Goal: Information Seeking & Learning: Learn about a topic

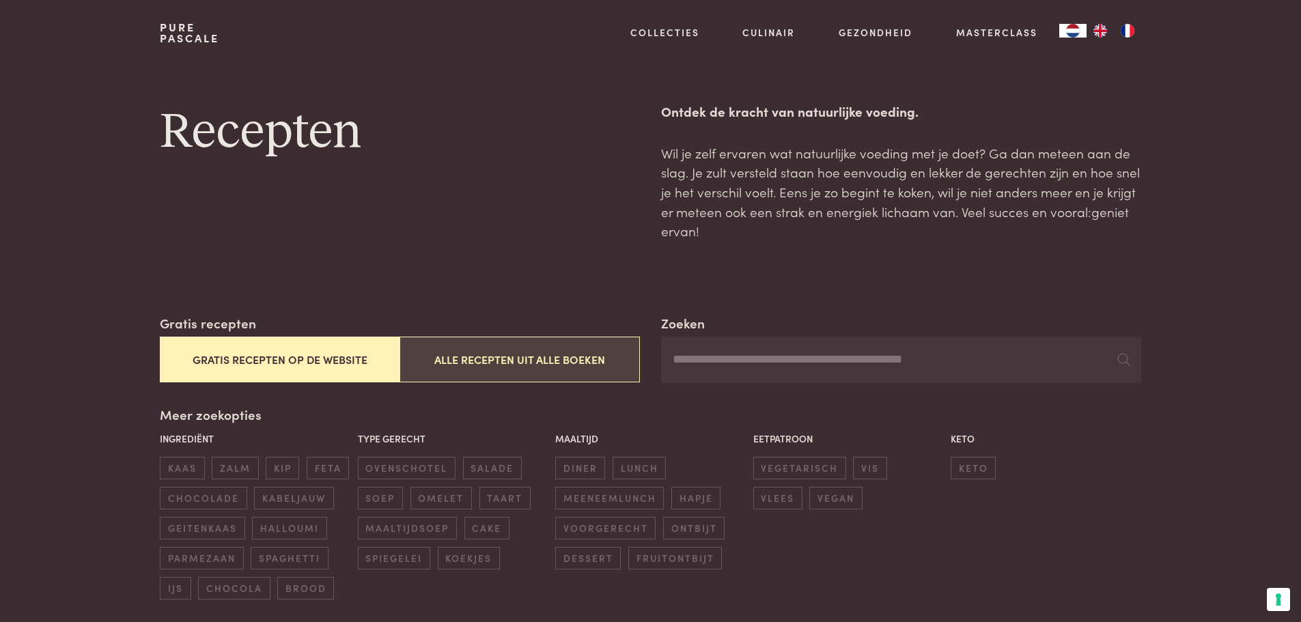
click at [488, 361] on button "Alle recepten uit alle boeken" at bounding box center [519, 360] width 240 height 46
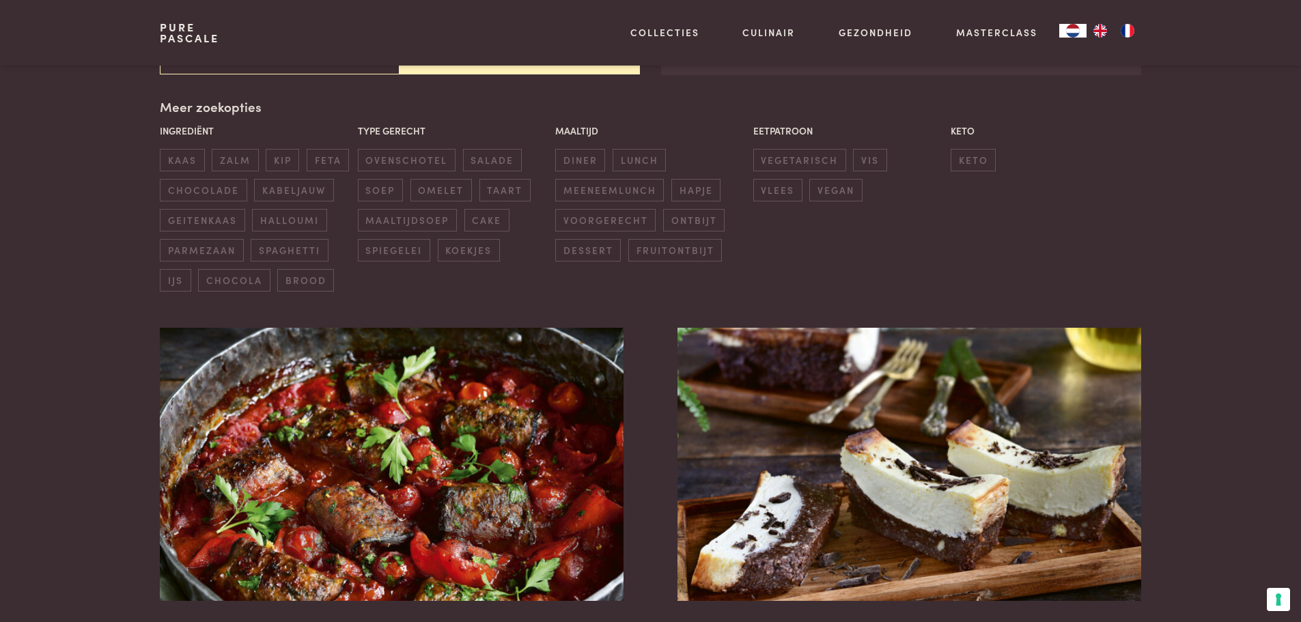
scroll to position [313, 0]
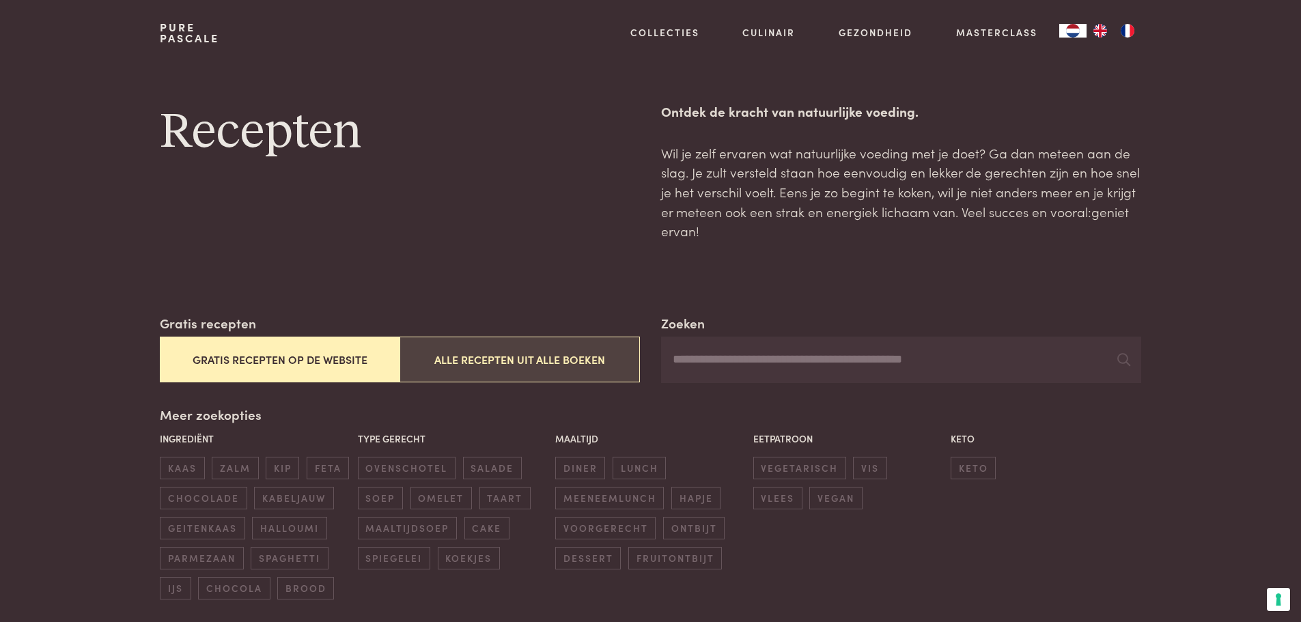
click at [582, 354] on button "Alle recepten uit alle boeken" at bounding box center [519, 360] width 240 height 46
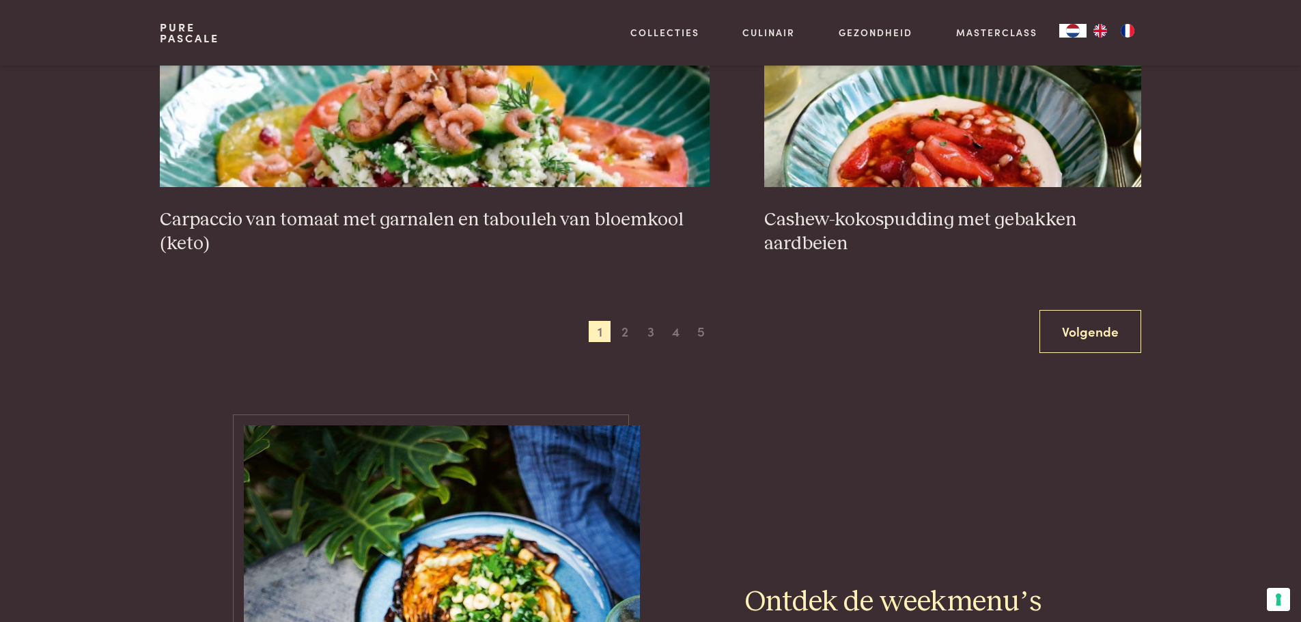
scroll to position [2635, 0]
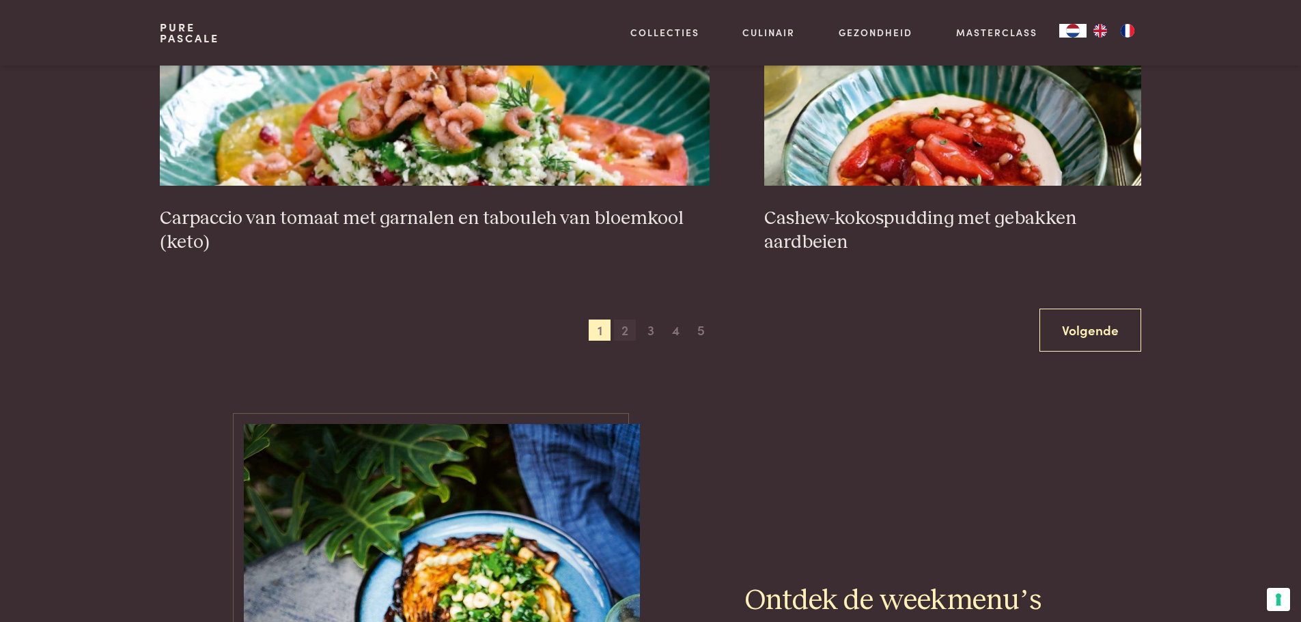
click at [625, 330] on span "2" at bounding box center [625, 331] width 22 height 22
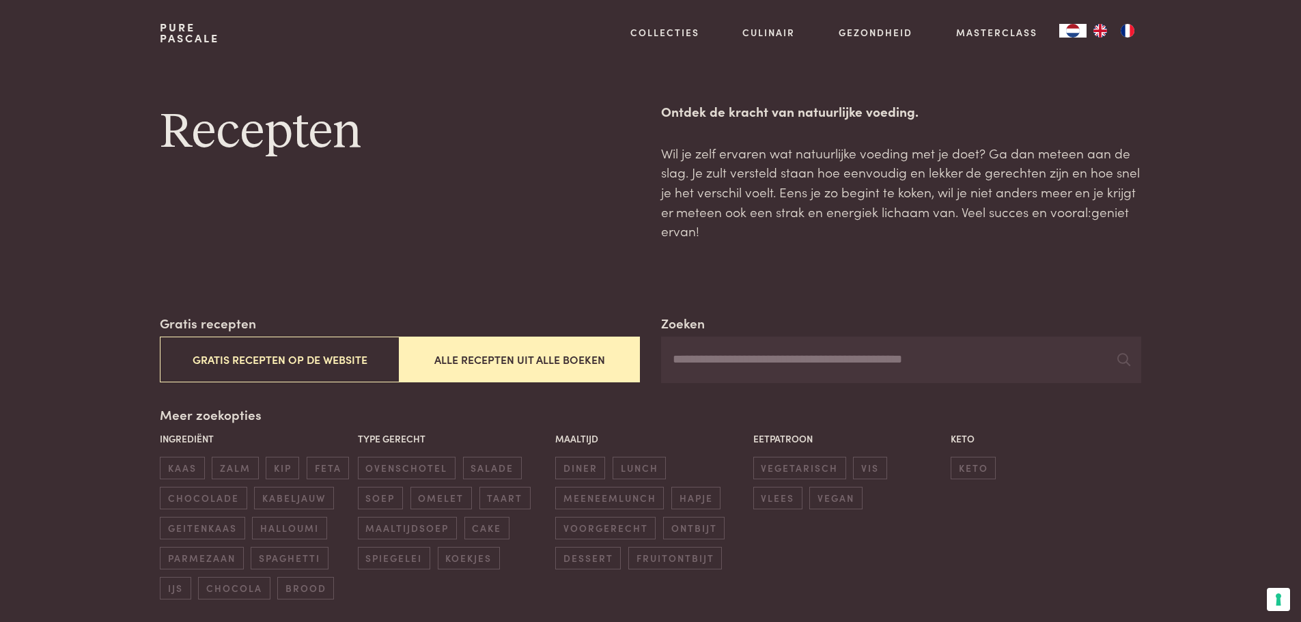
click at [751, 348] on input "Zoeken" at bounding box center [900, 360] width 479 height 46
type input "*******"
click at [760, 356] on input "*******" at bounding box center [900, 360] width 479 height 46
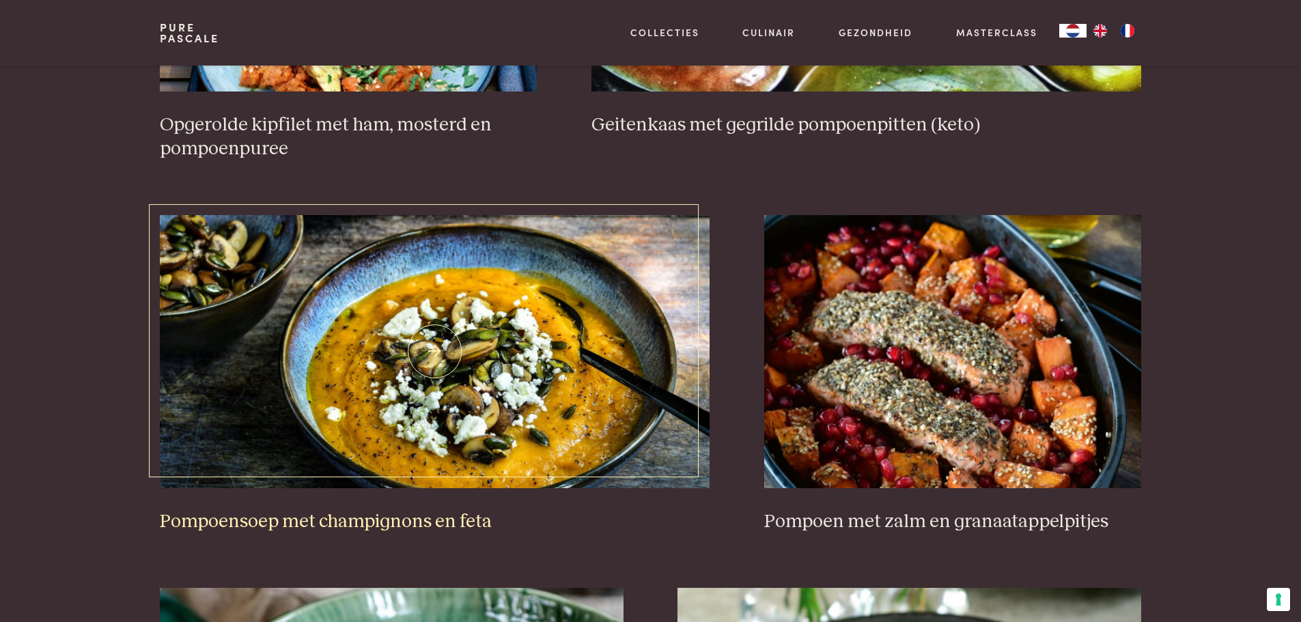
scroll to position [1229, 0]
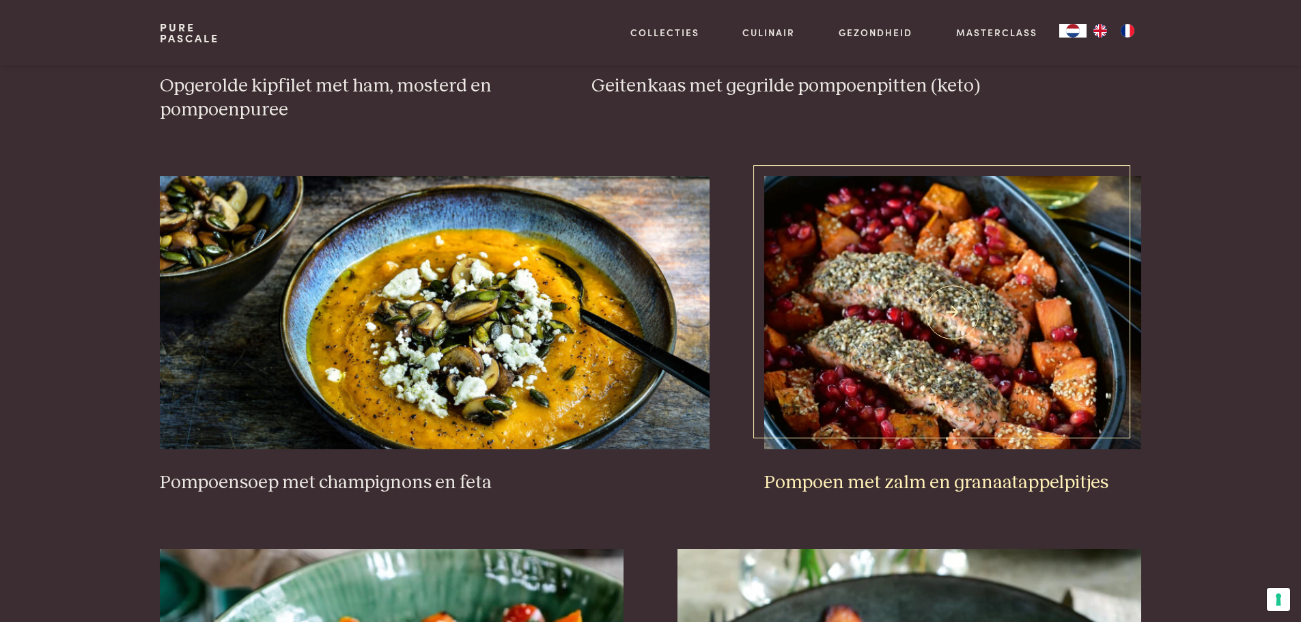
click at [822, 474] on h3 "Pompoen met zalm en granaatappelpitjes" at bounding box center [952, 483] width 377 height 24
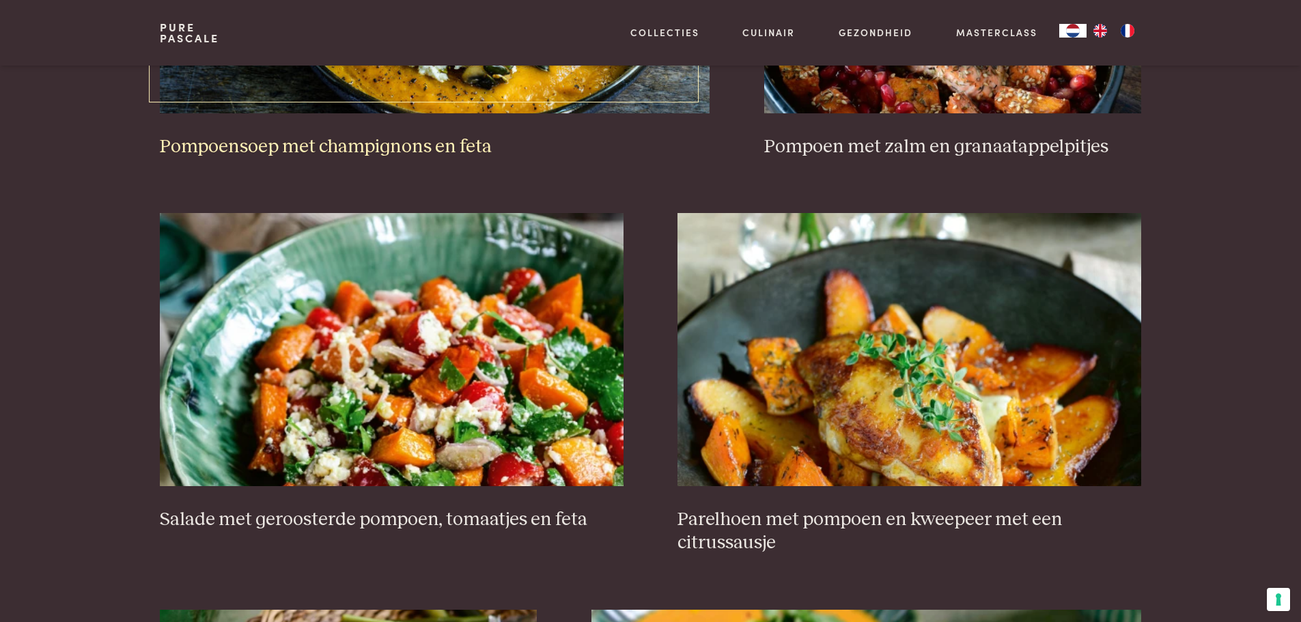
scroll to position [1571, 0]
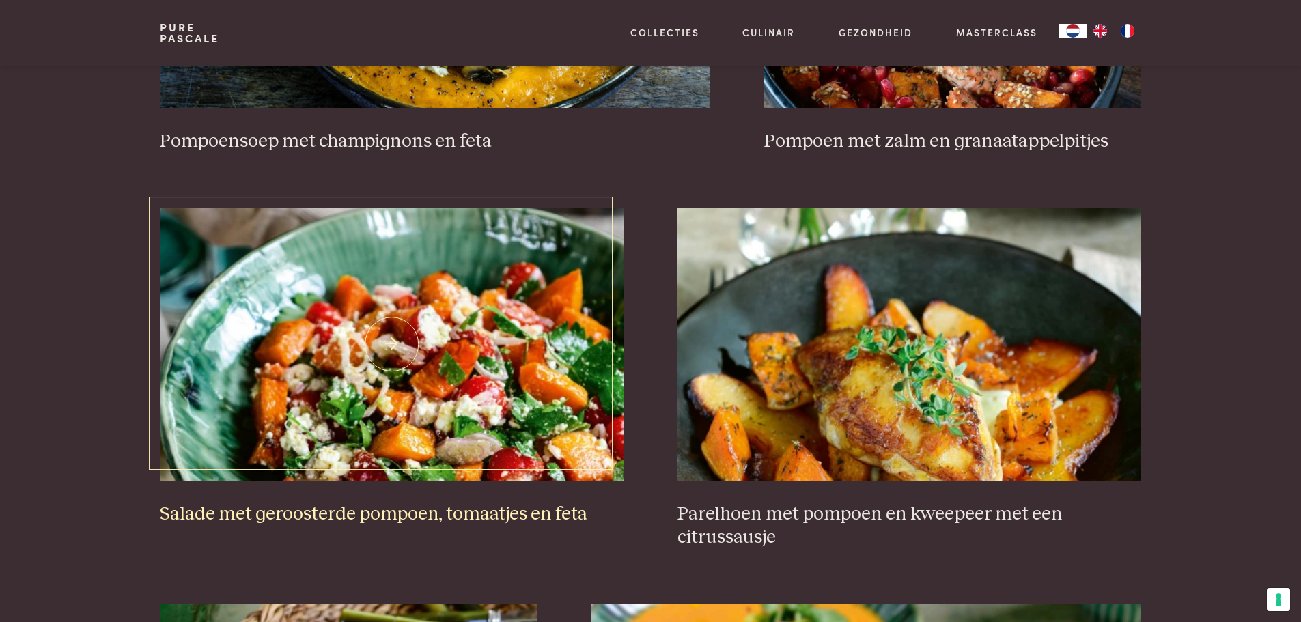
click at [468, 340] on img at bounding box center [391, 344] width 463 height 273
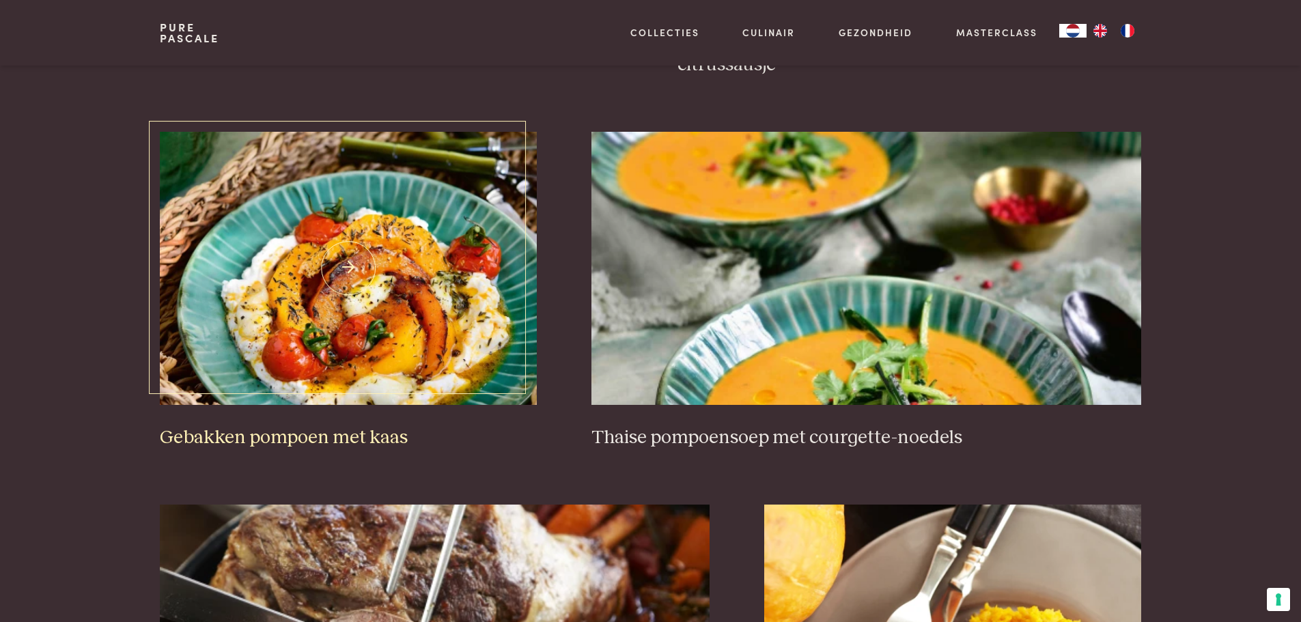
scroll to position [2048, 0]
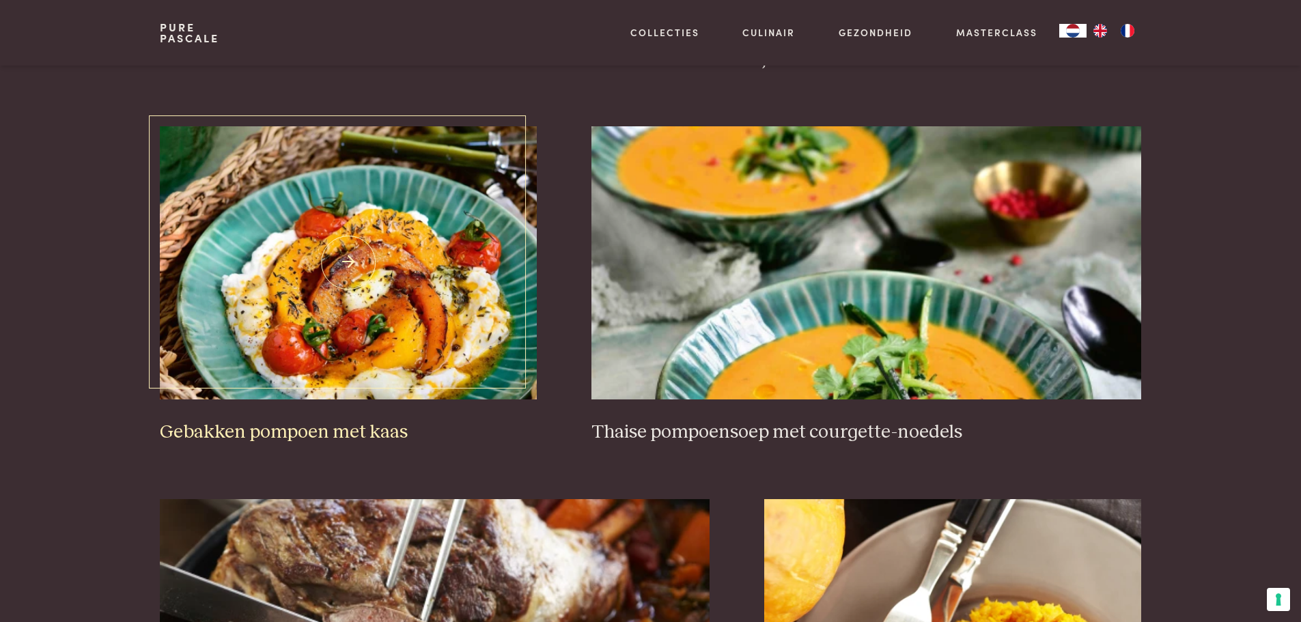
click at [402, 374] on img at bounding box center [348, 262] width 377 height 273
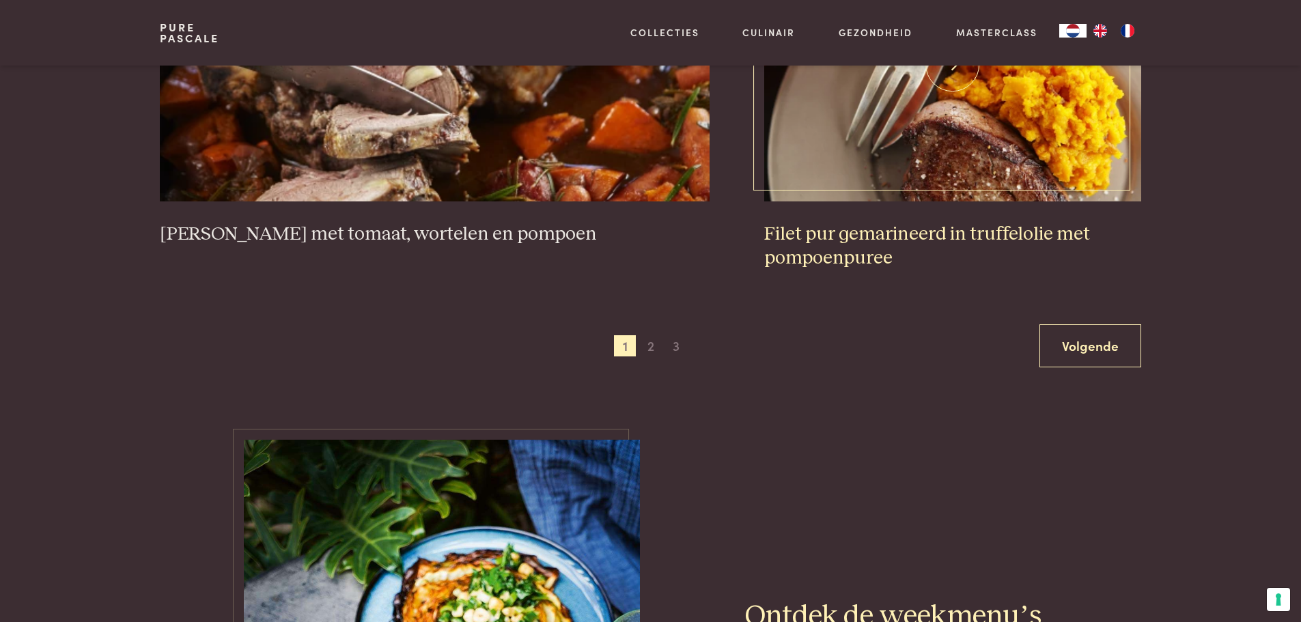
scroll to position [2595, 0]
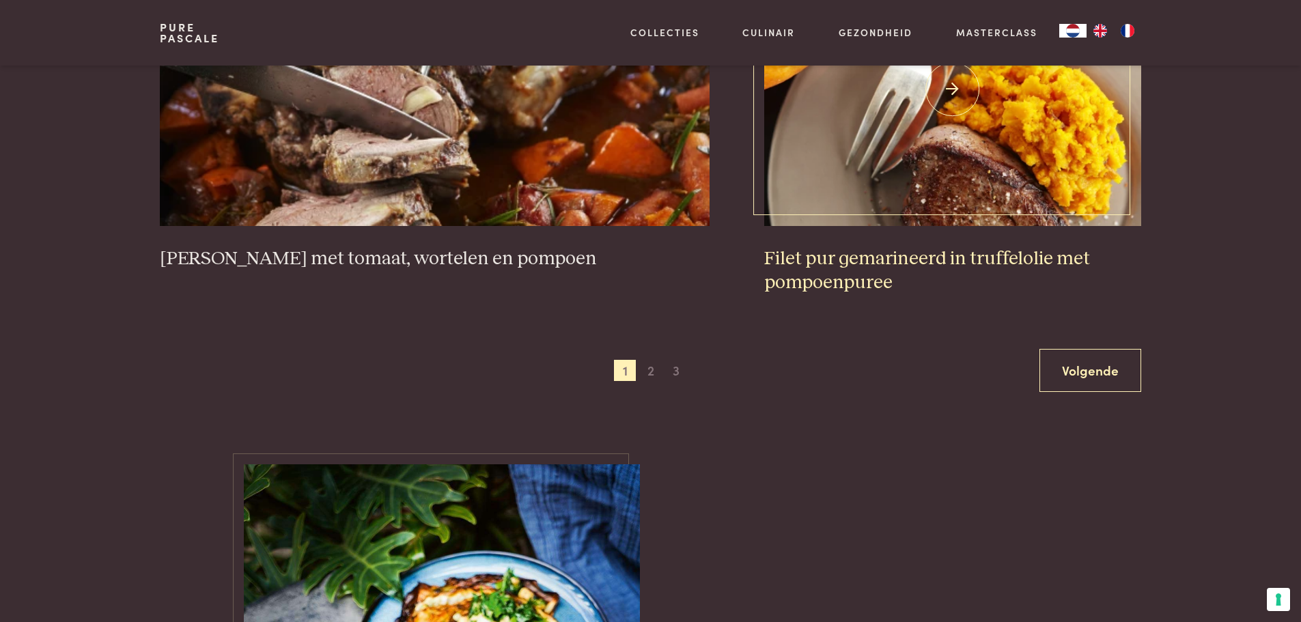
click at [860, 269] on h3 "Filet pur gemarineerd in truffelolie met pompoenpuree" at bounding box center [952, 270] width 377 height 47
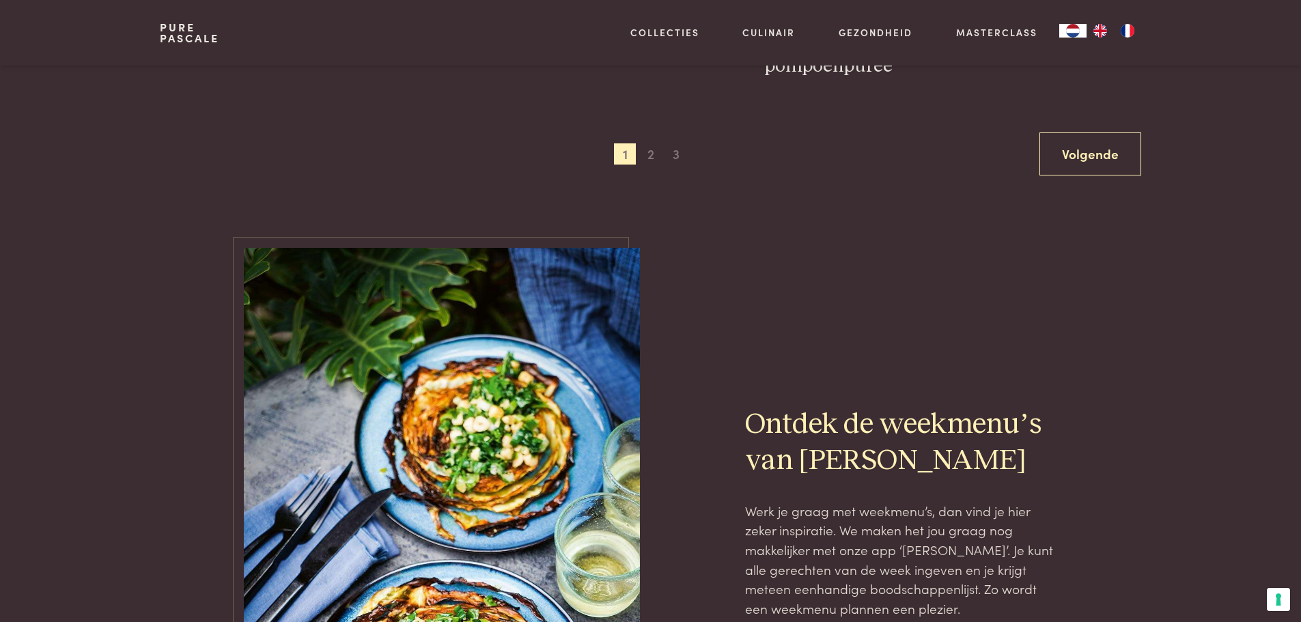
scroll to position [2868, 0]
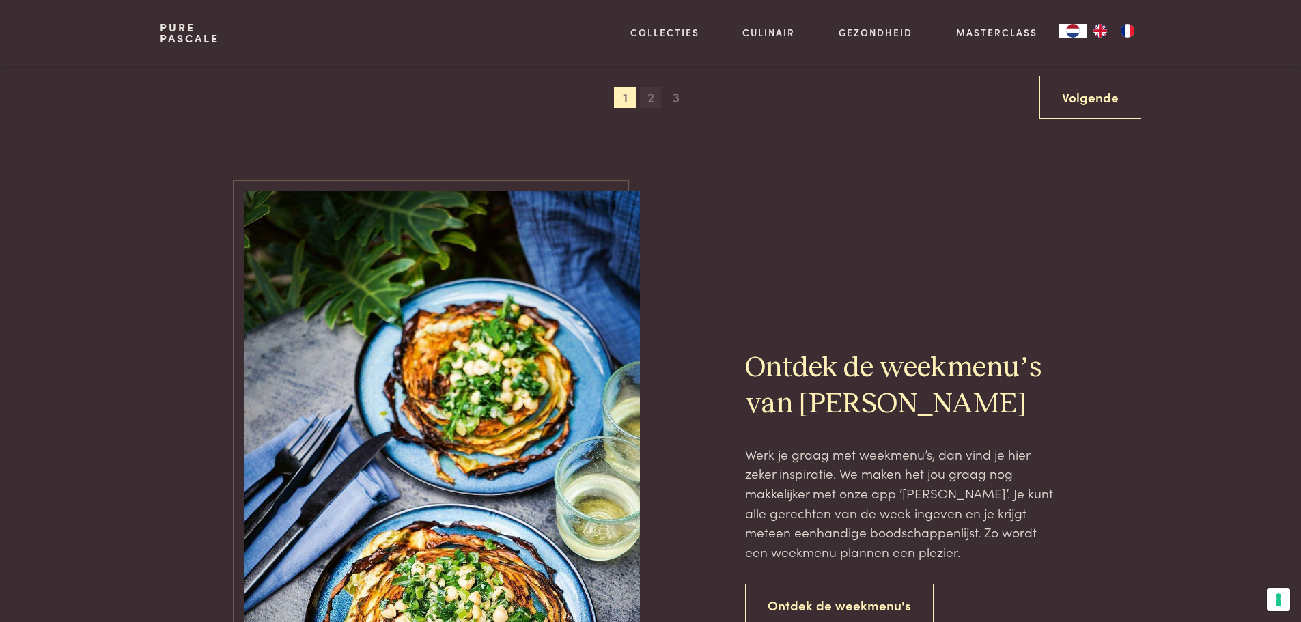
click at [651, 100] on span "2" at bounding box center [651, 98] width 22 height 22
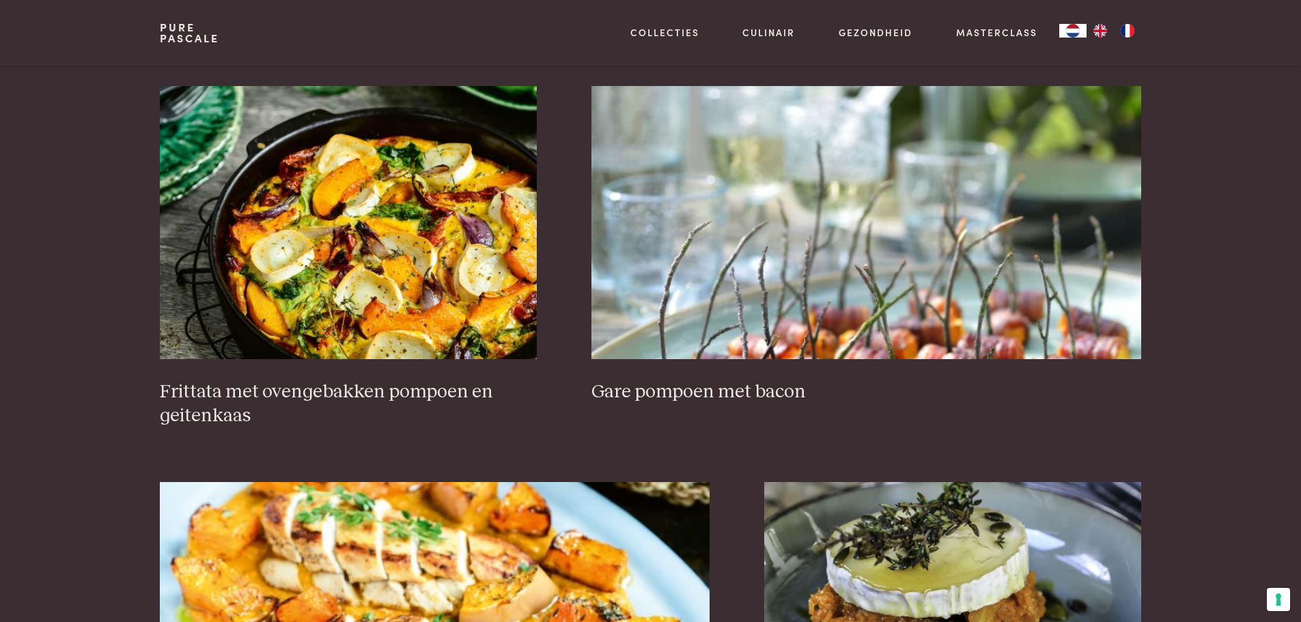
scroll to position [2157, 0]
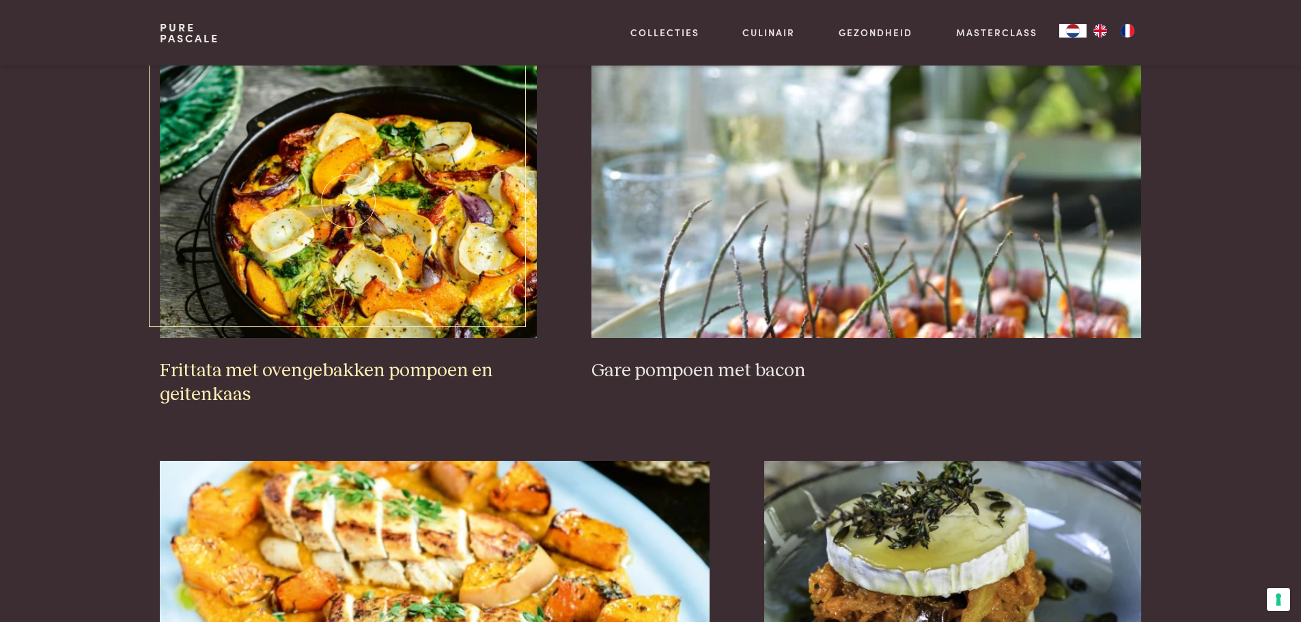
click at [424, 228] on img at bounding box center [348, 201] width 377 height 273
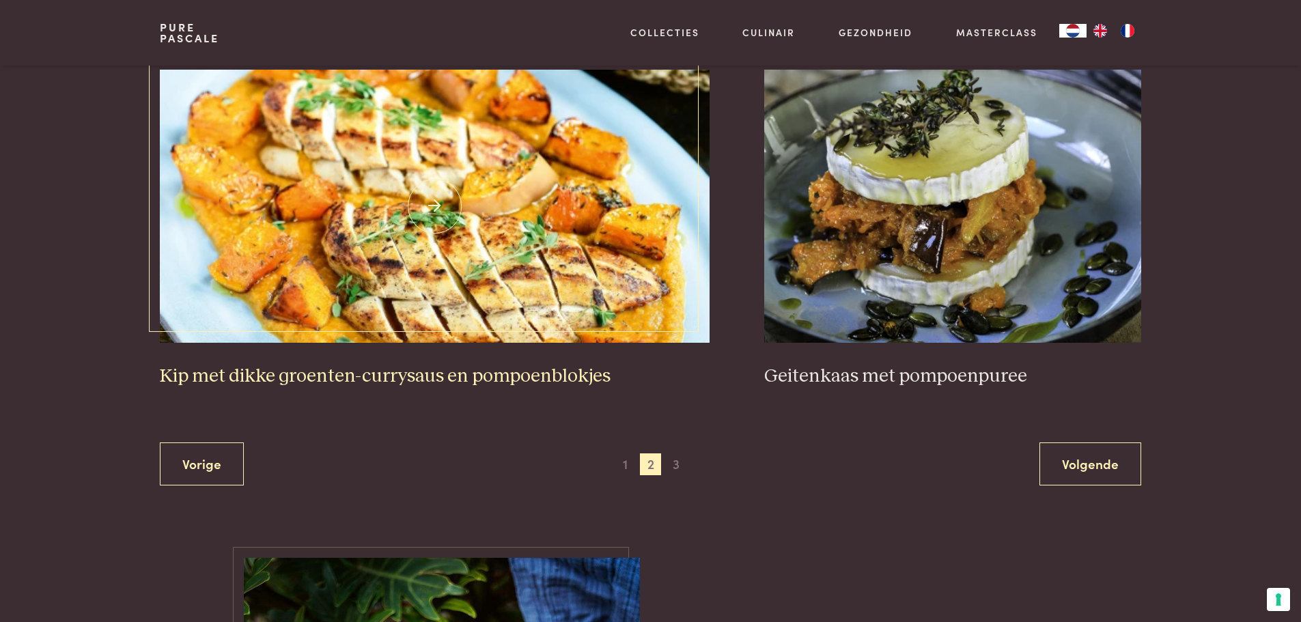
scroll to position [2567, 0]
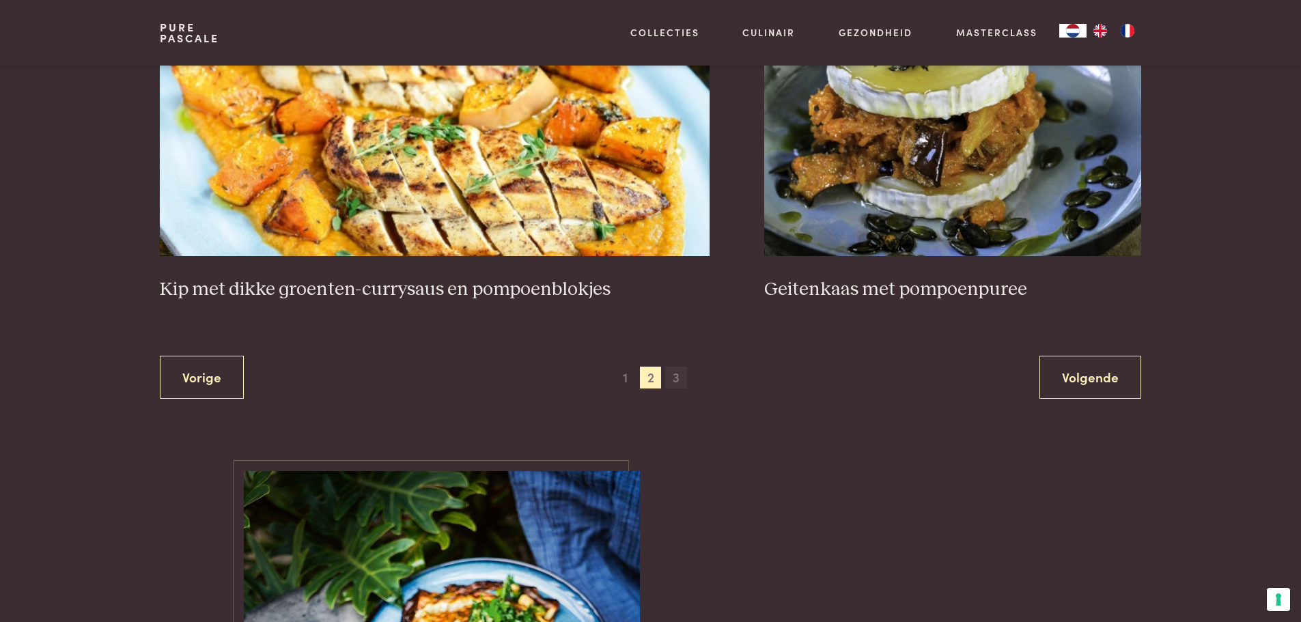
click at [684, 367] on span "3" at bounding box center [676, 378] width 22 height 22
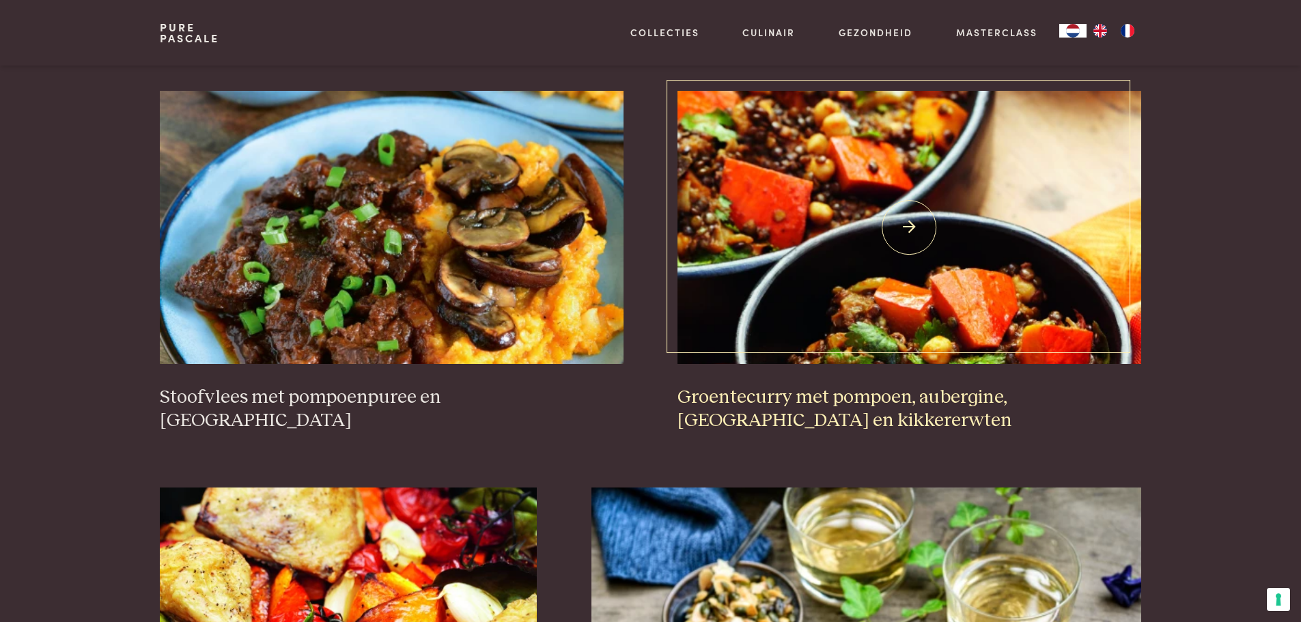
scroll to position [587, 0]
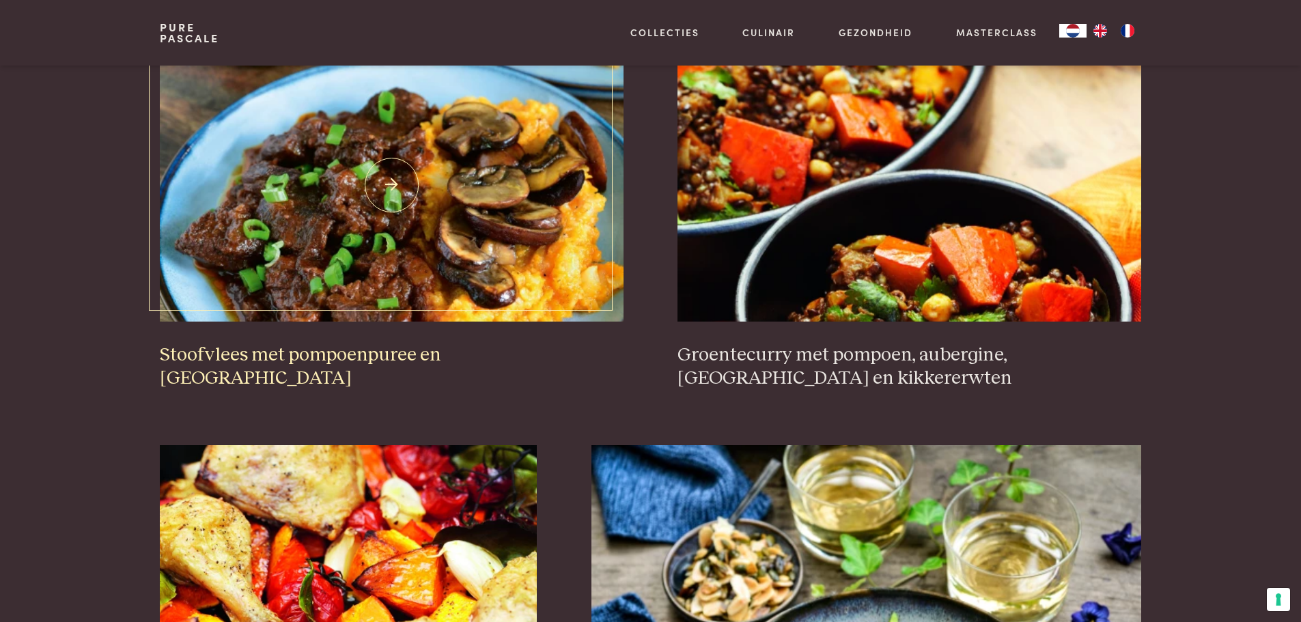
click at [501, 349] on h3 "Stoofvlees met pompoenpuree en [GEOGRAPHIC_DATA]" at bounding box center [391, 366] width 463 height 47
click at [256, 154] on img at bounding box center [391, 184] width 463 height 273
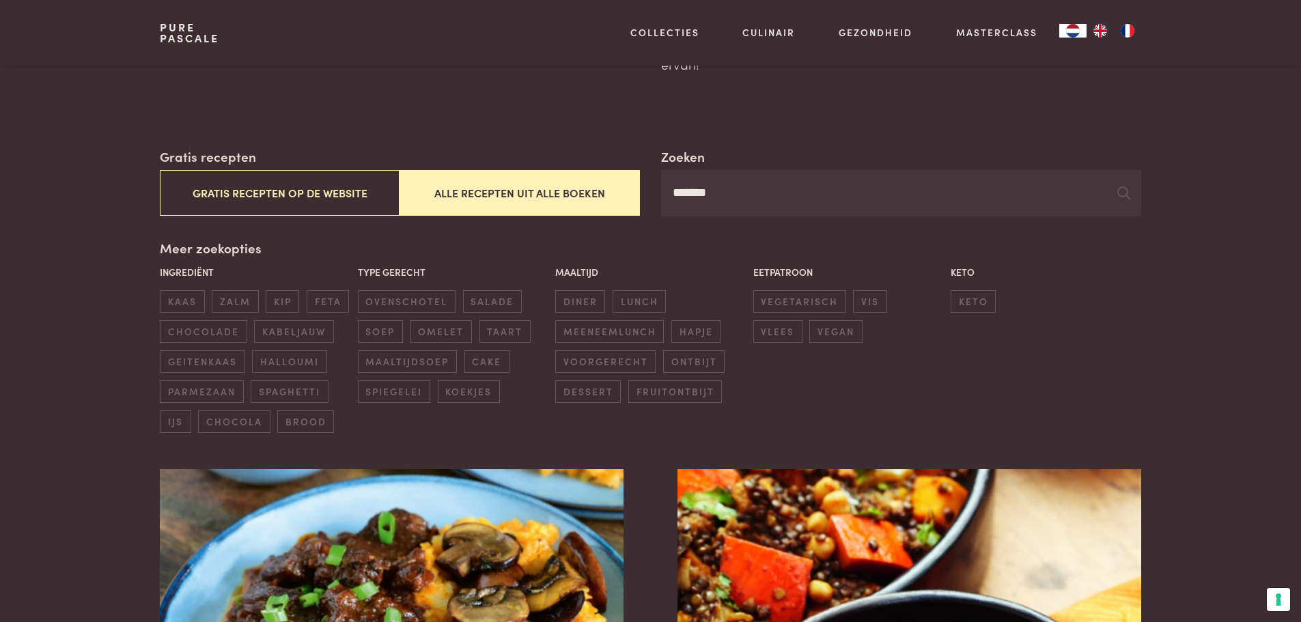
scroll to position [109, 0]
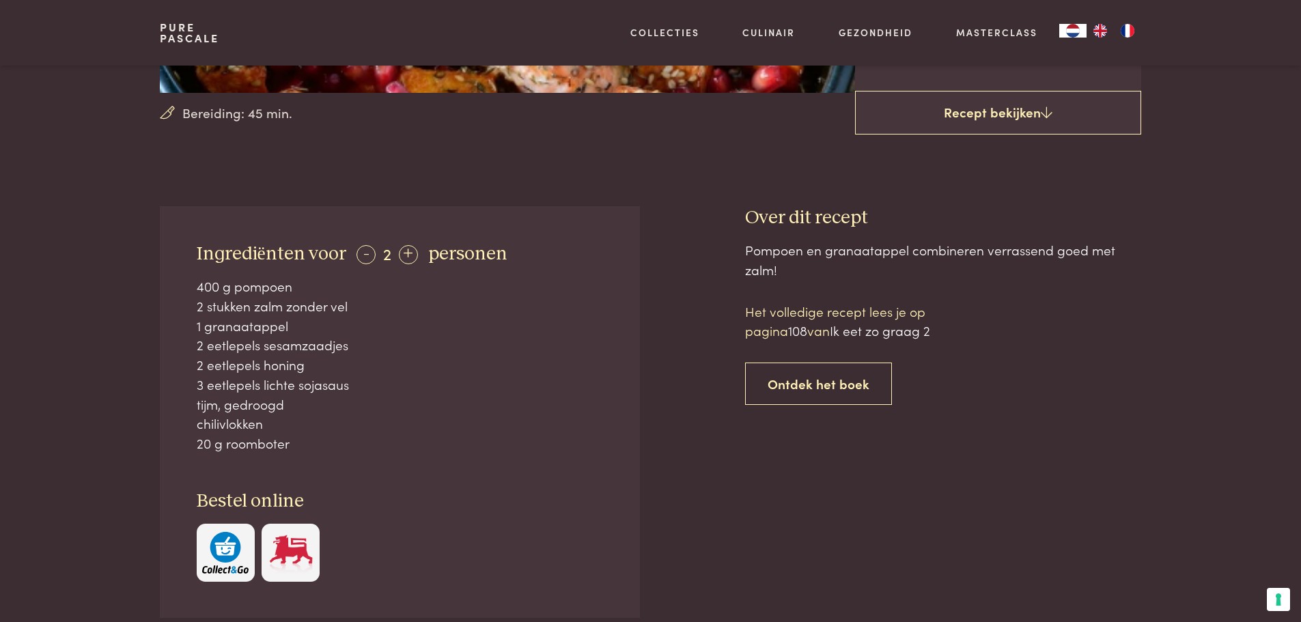
scroll to position [410, 0]
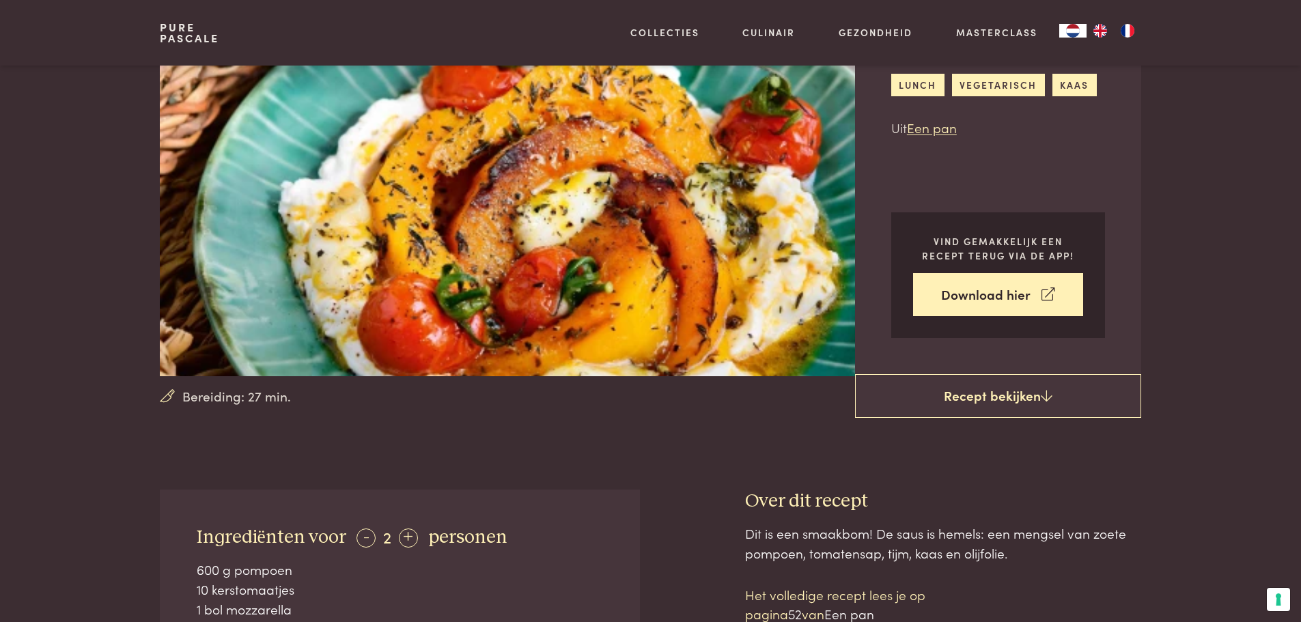
scroll to position [137, 0]
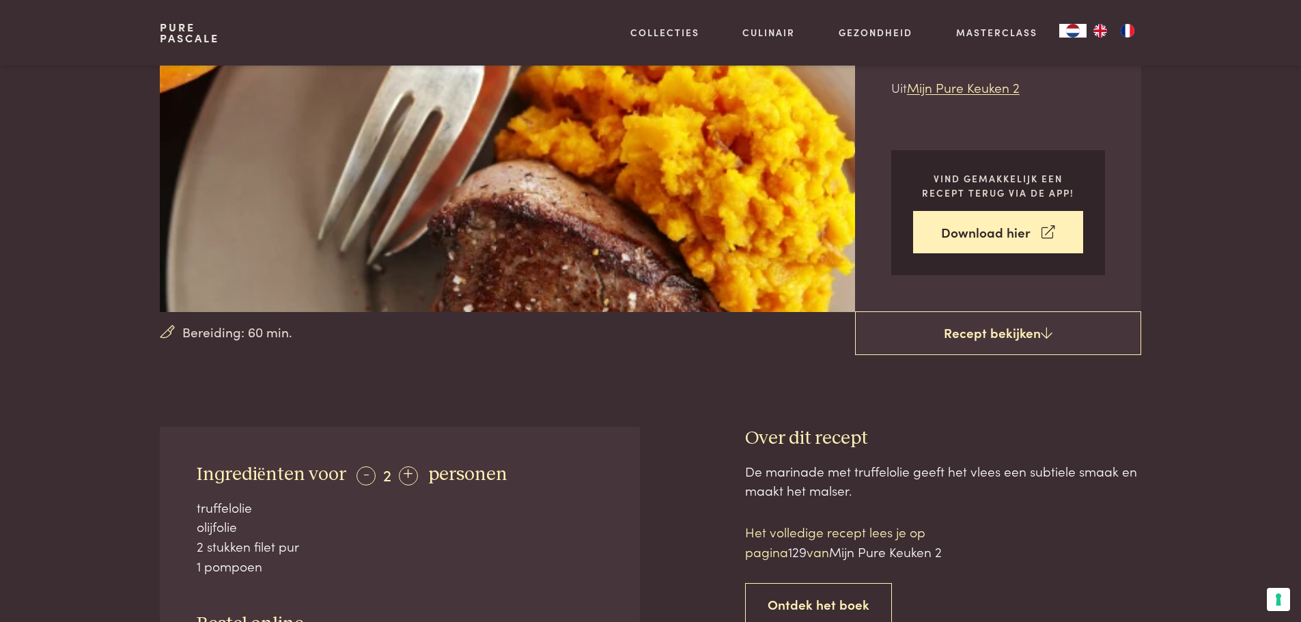
scroll to position [205, 0]
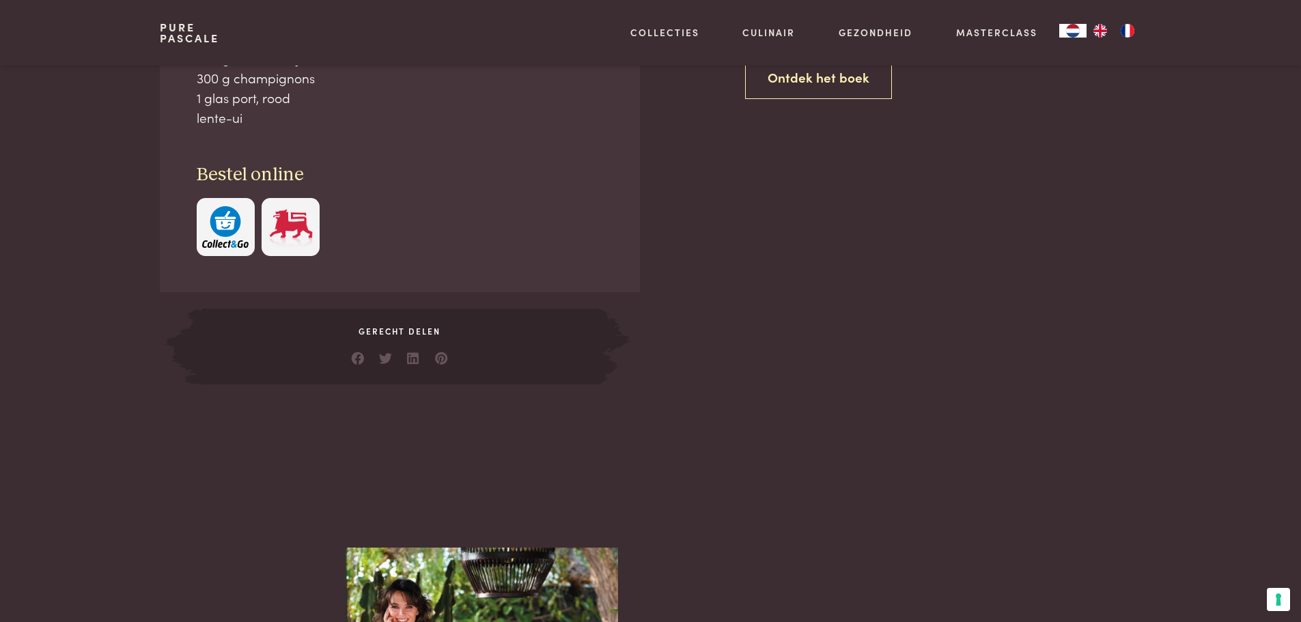
scroll to position [819, 0]
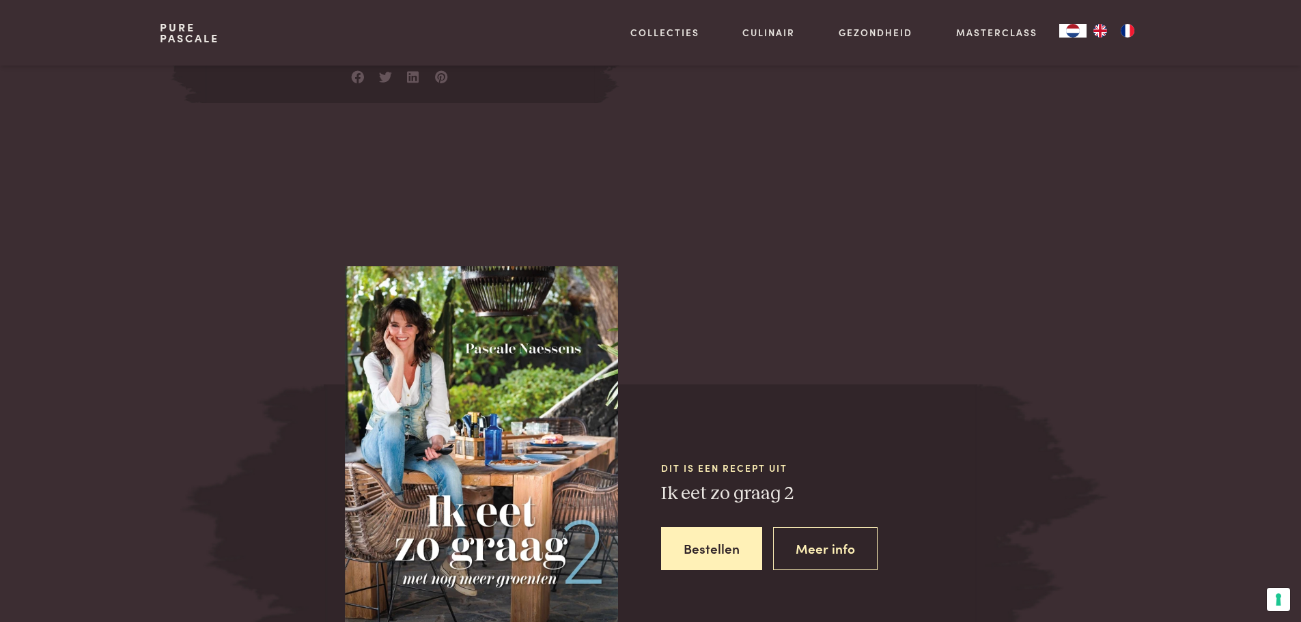
scroll to position [1024, 0]
